Goal: Consume media (video, audio)

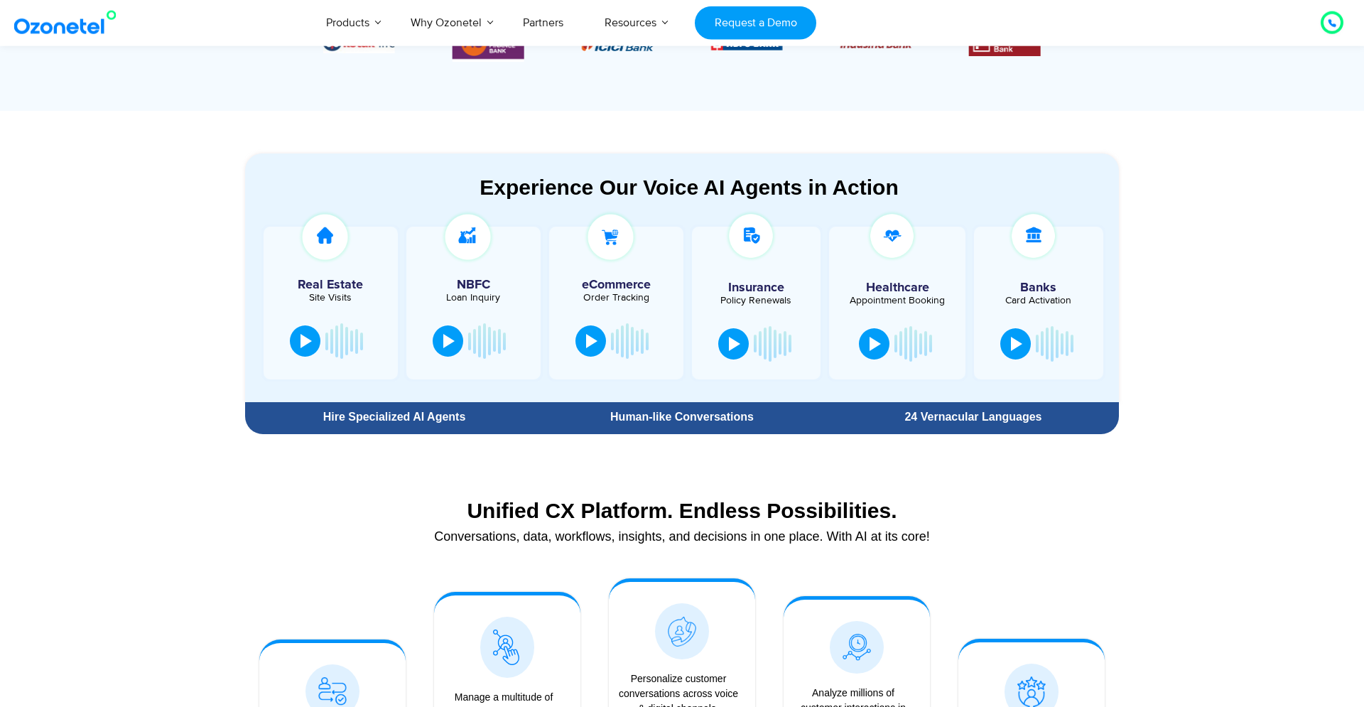
scroll to position [686, 0]
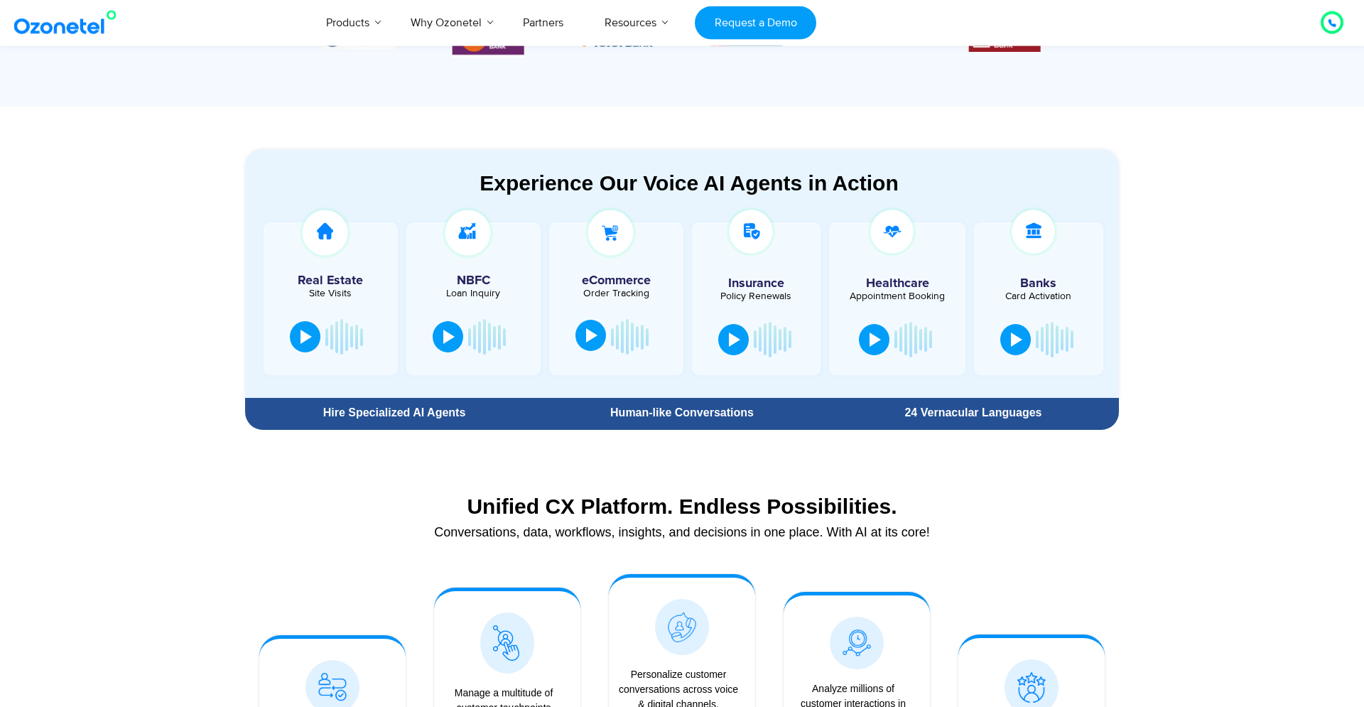
click at [584, 335] on button at bounding box center [590, 335] width 31 height 31
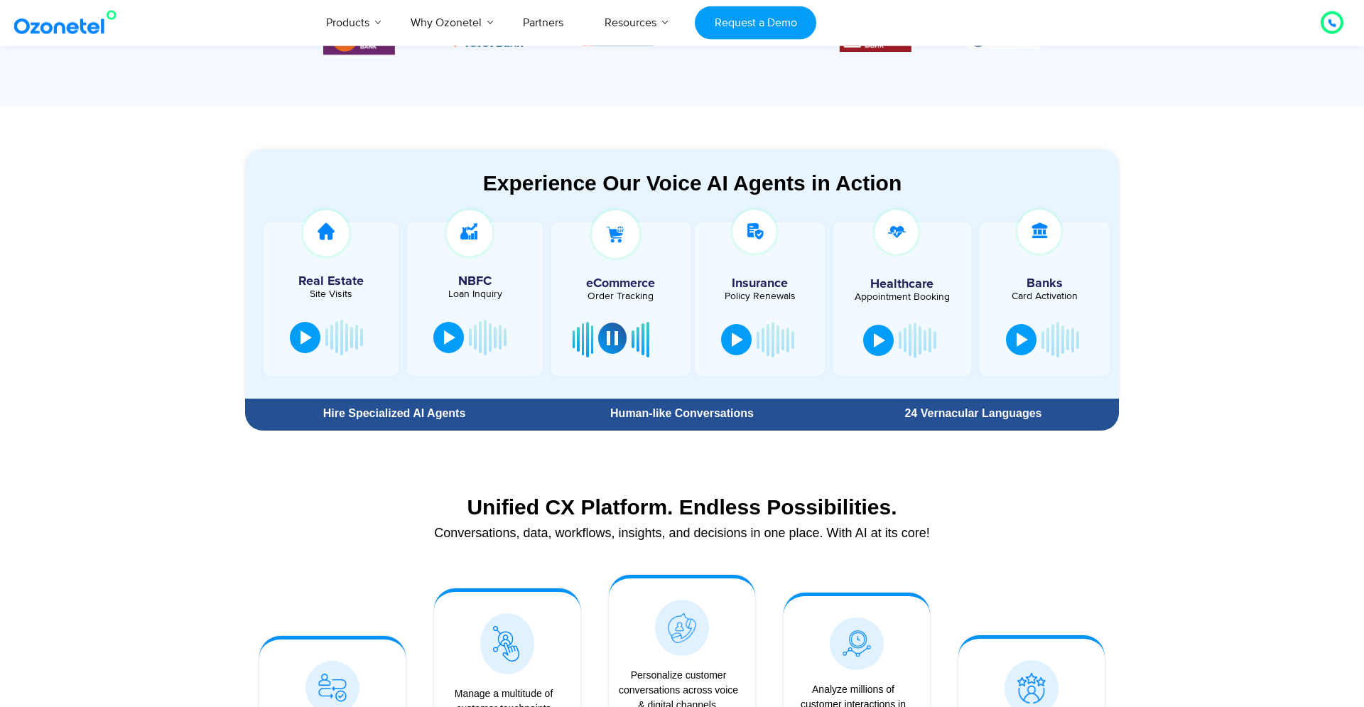
click at [609, 344] on div at bounding box center [611, 338] width 11 height 14
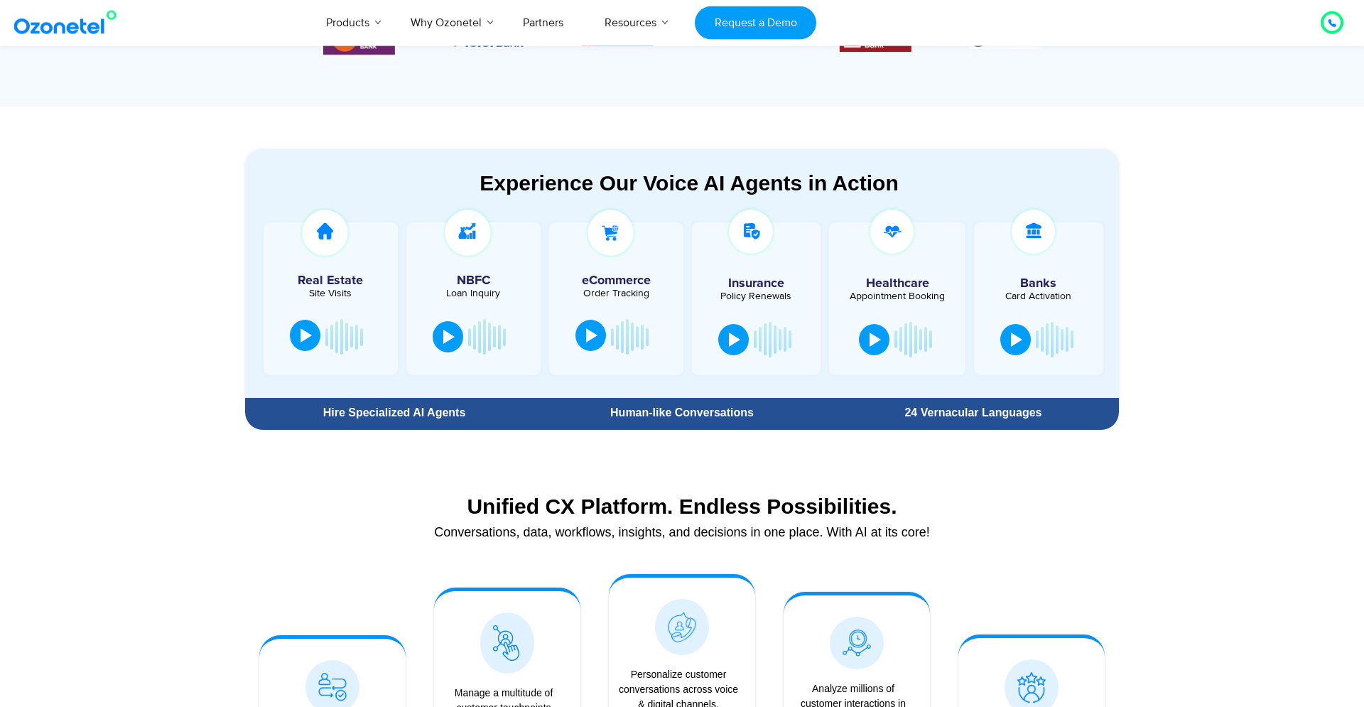
click at [299, 343] on button at bounding box center [305, 335] width 31 height 31
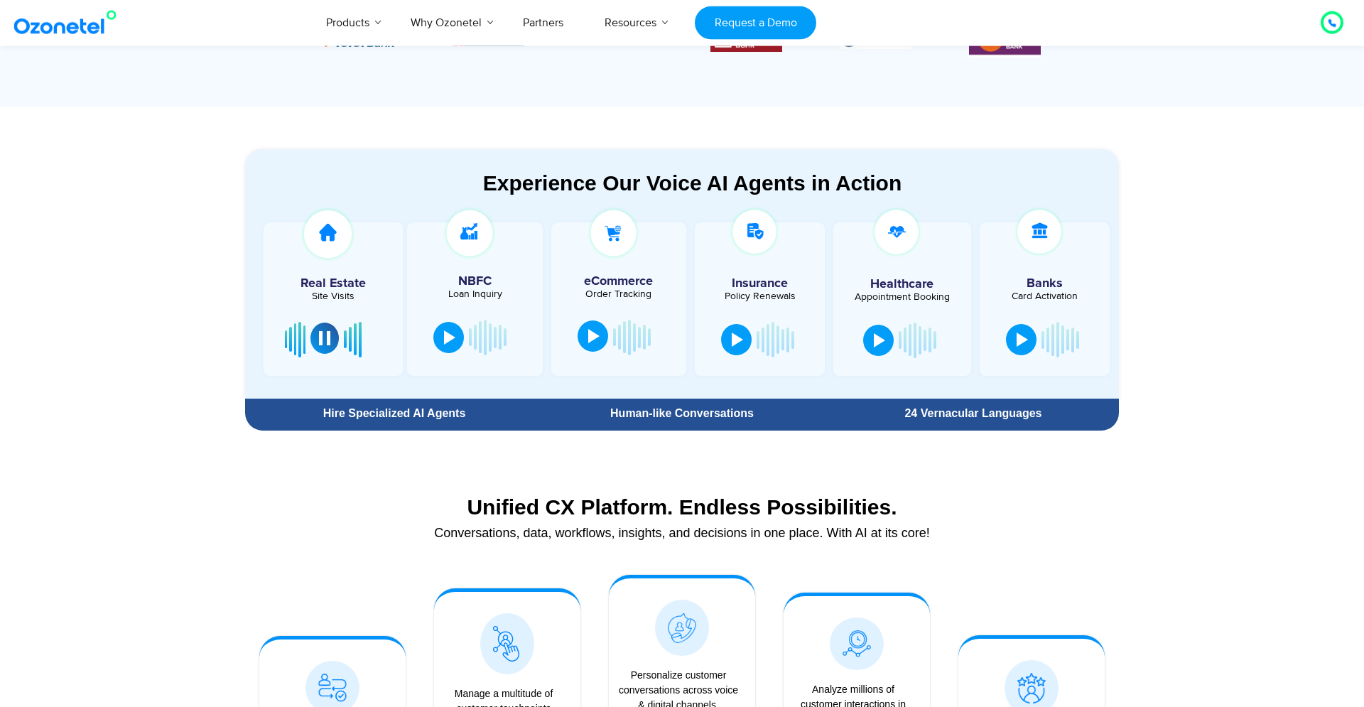
click at [327, 344] on div at bounding box center [324, 338] width 11 height 14
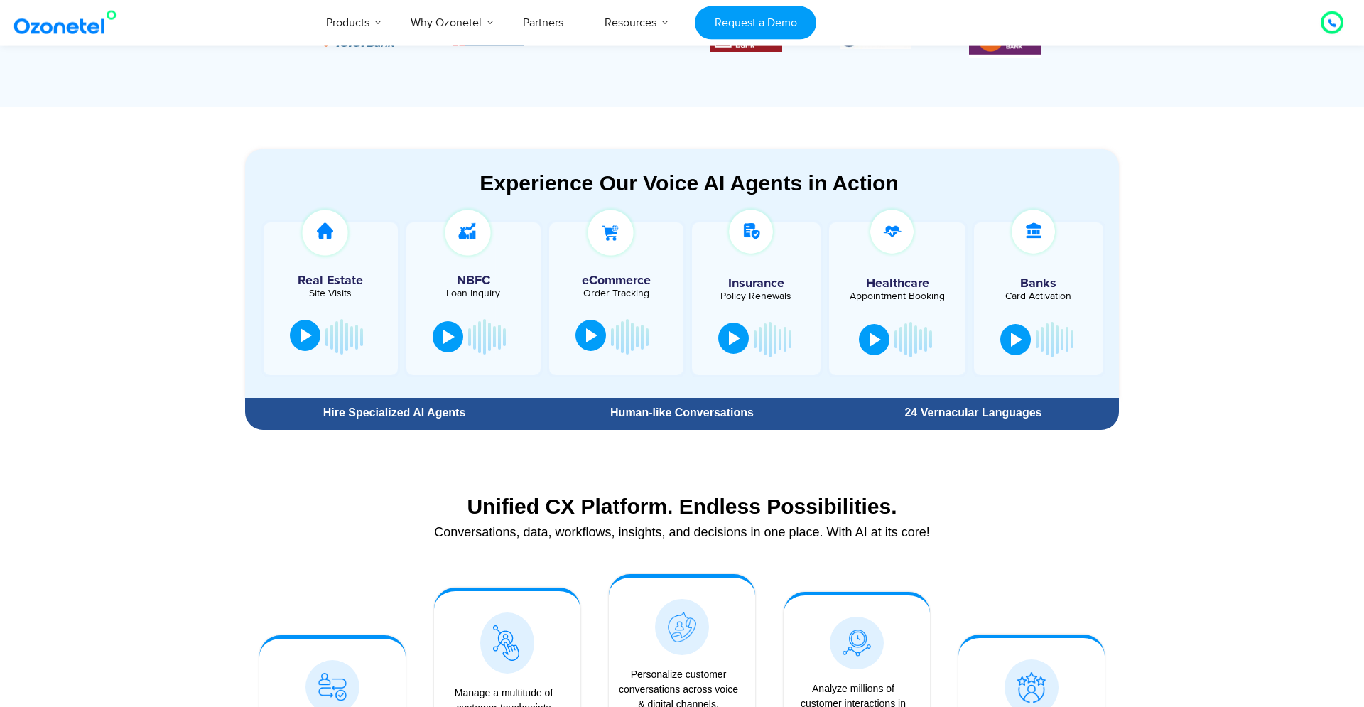
click at [729, 343] on div at bounding box center [734, 338] width 11 height 14
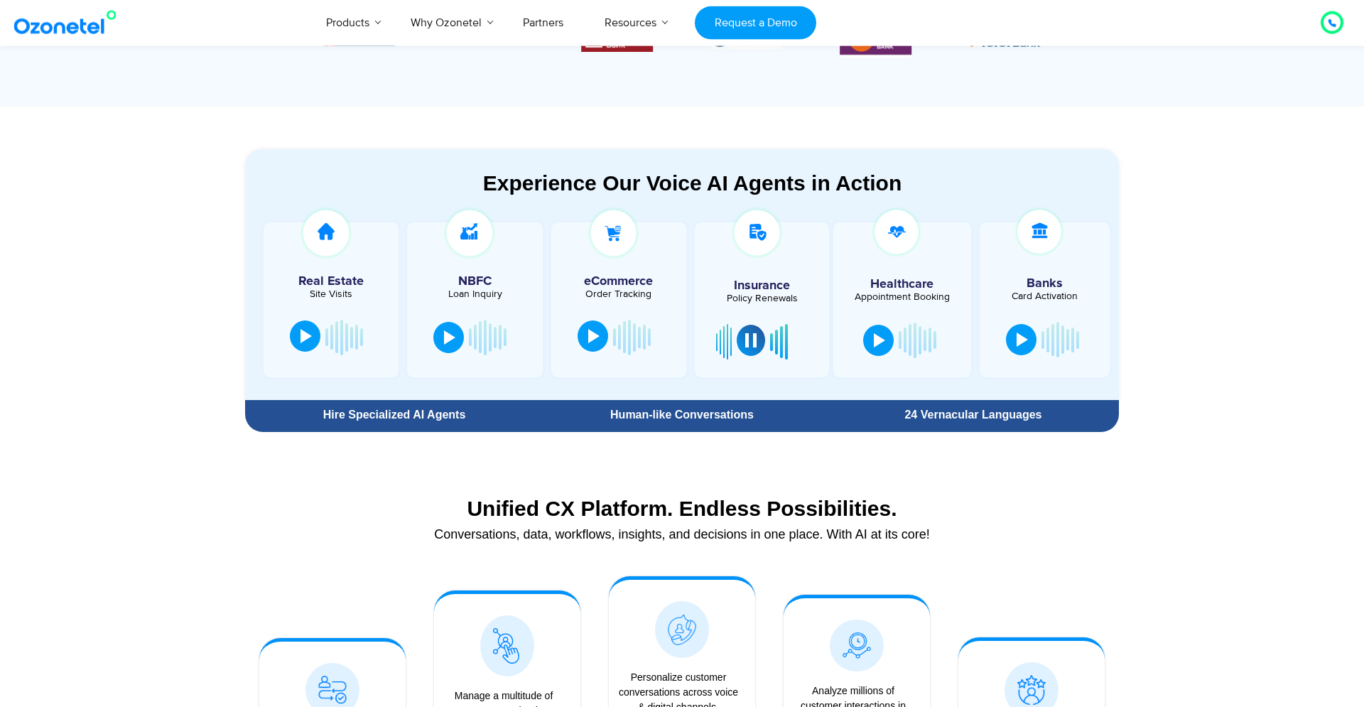
click at [751, 342] on div at bounding box center [750, 340] width 11 height 14
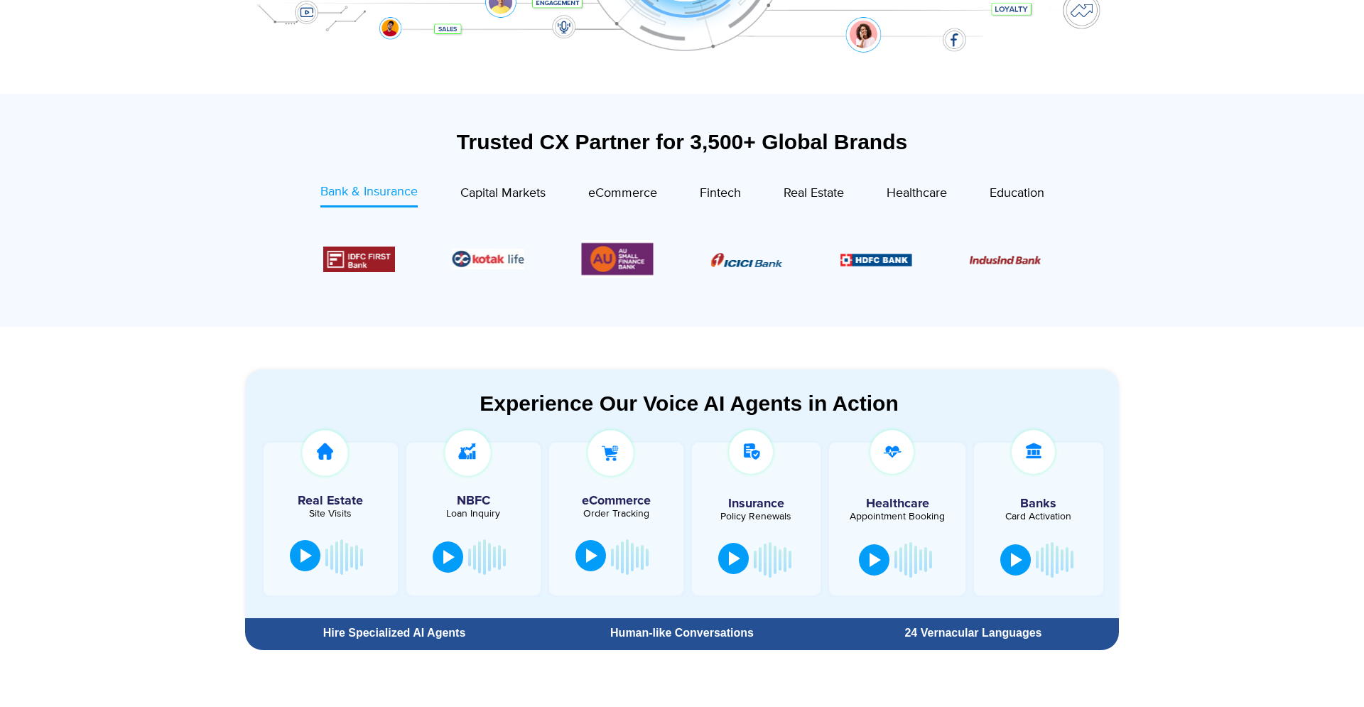
scroll to position [0, 0]
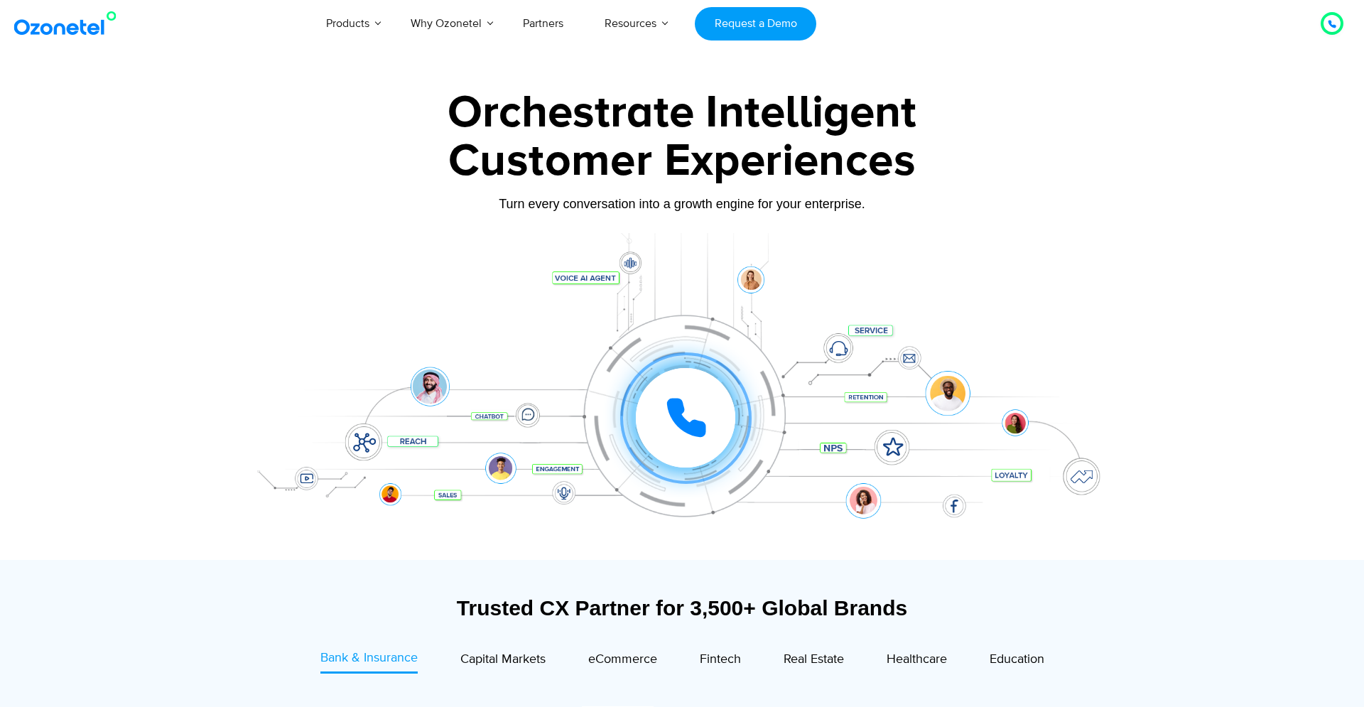
click at [1331, 22] on icon at bounding box center [1331, 24] width 7 height 7
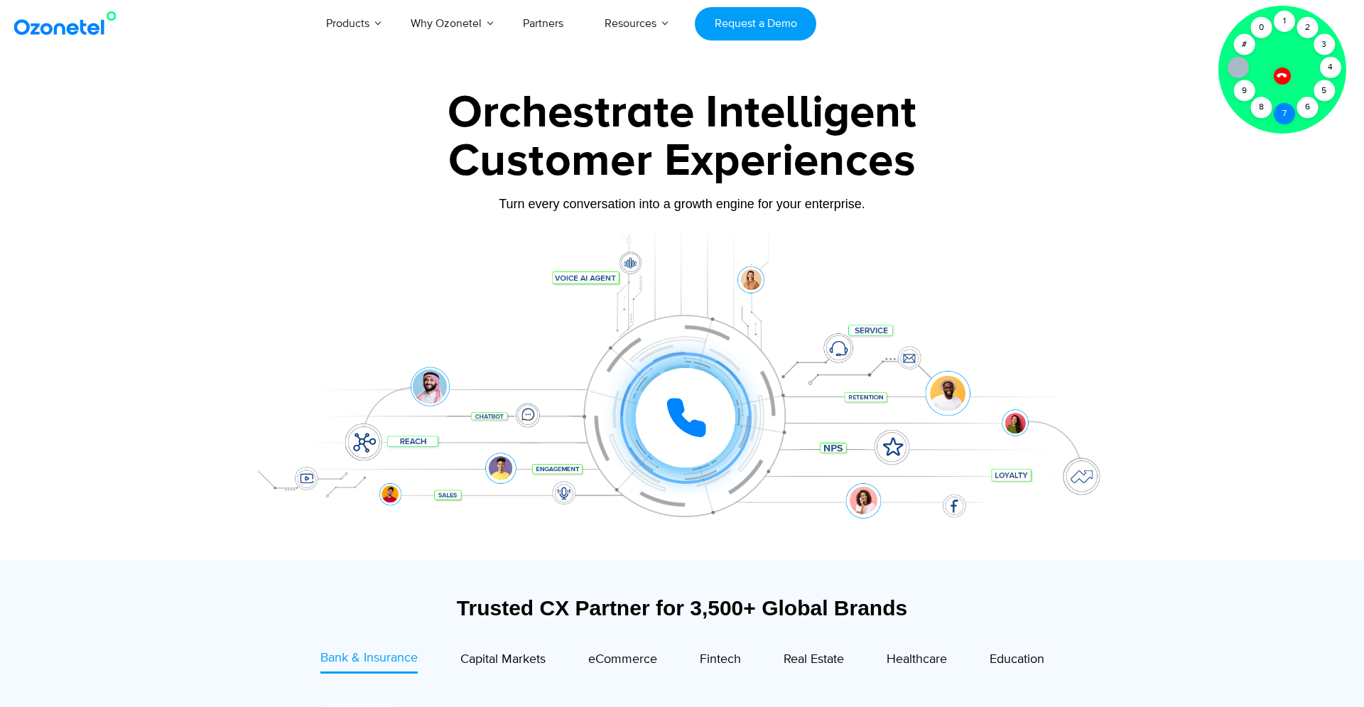
click at [1283, 111] on div "7" at bounding box center [1283, 113] width 21 height 21
click at [1283, 75] on icon at bounding box center [1281, 75] width 10 height 10
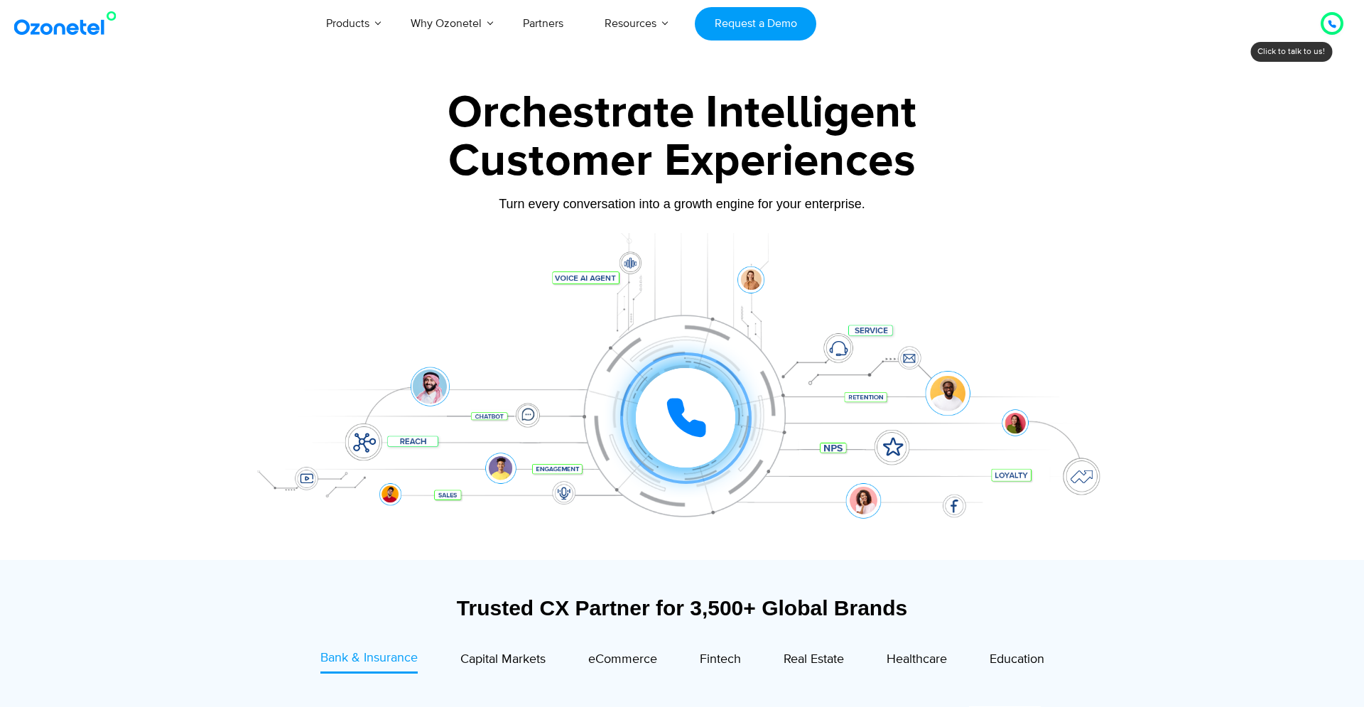
click at [1239, 164] on div at bounding box center [682, 318] width 1364 height 484
